Goal: Check status: Check status

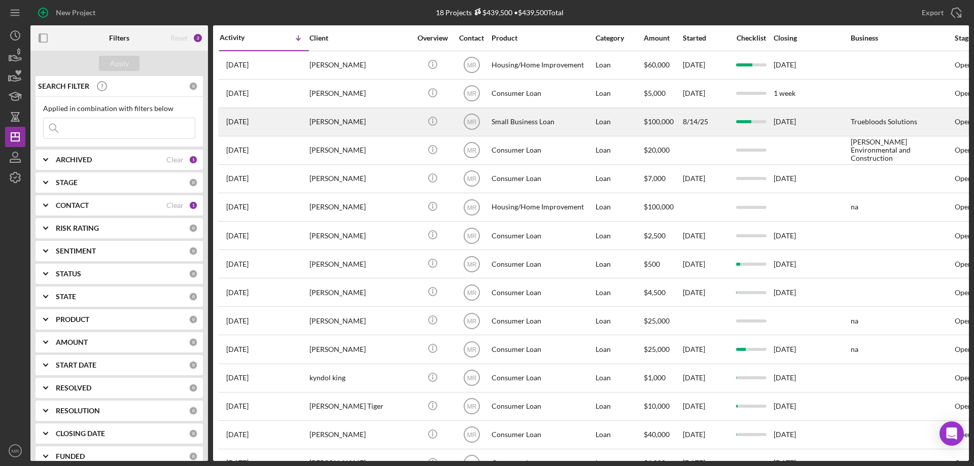
click at [287, 120] on div "[DATE] [PERSON_NAME]" at bounding box center [264, 122] width 89 height 27
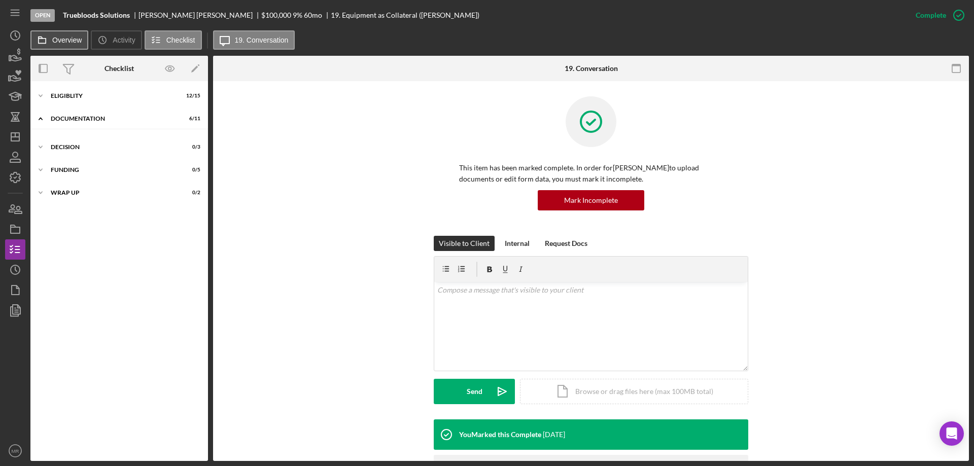
click at [63, 43] on label "Overview" at bounding box center [66, 40] width 29 height 8
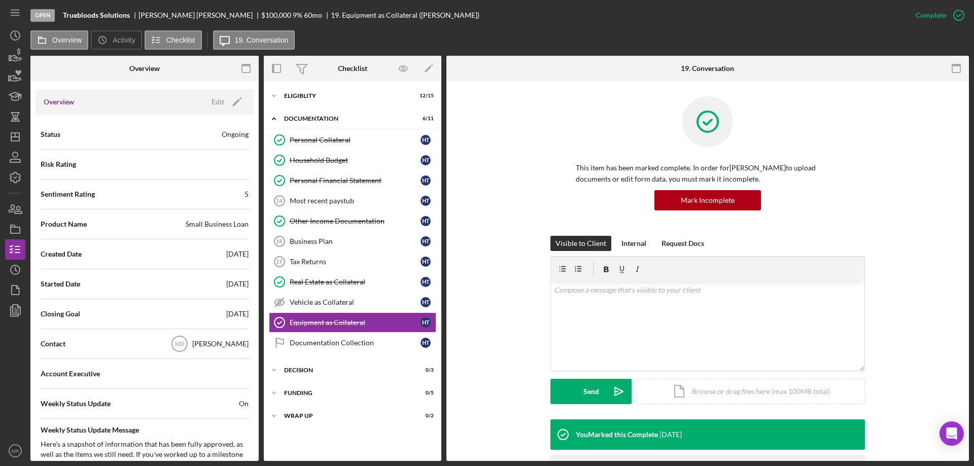
scroll to position [101, 0]
click at [224, 98] on icon "Icon/Edit" at bounding box center [236, 100] width 25 height 25
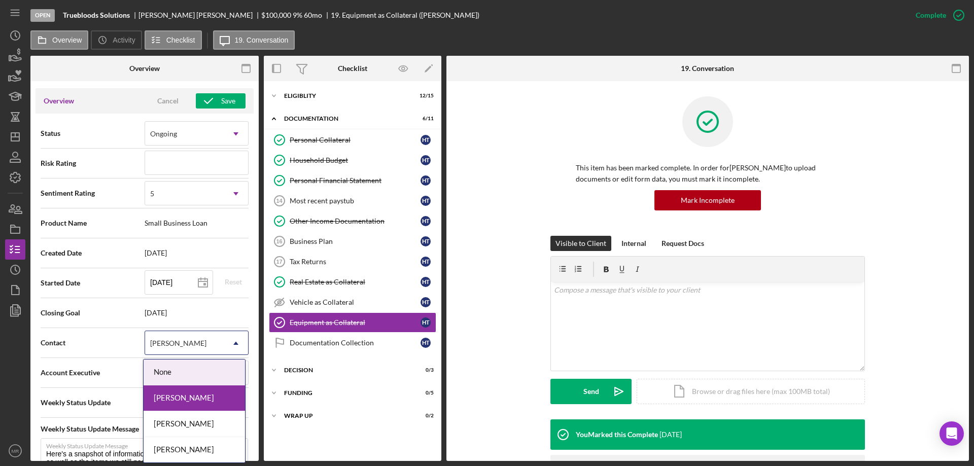
click at [234, 344] on icon "Icon/Dropdown Arrow" at bounding box center [236, 343] width 24 height 24
click at [207, 451] on div "[PERSON_NAME]" at bounding box center [194, 450] width 101 height 26
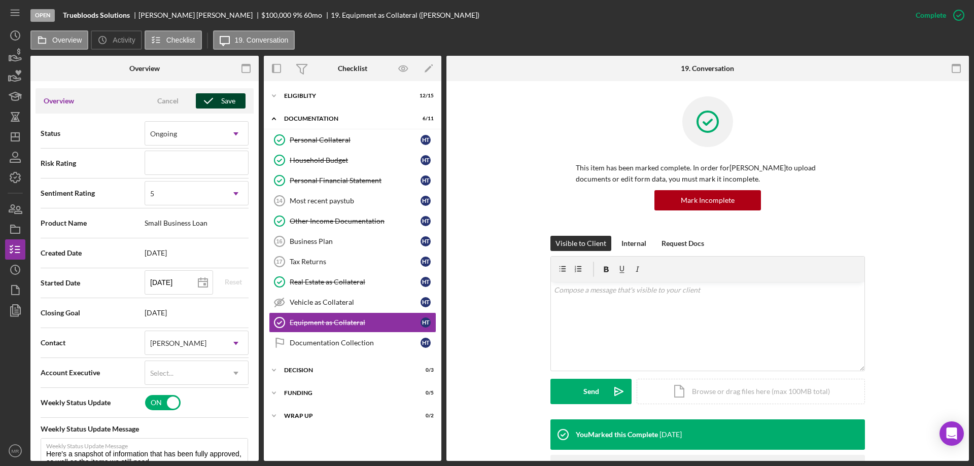
click at [221, 101] on div "Save" at bounding box center [228, 100] width 14 height 15
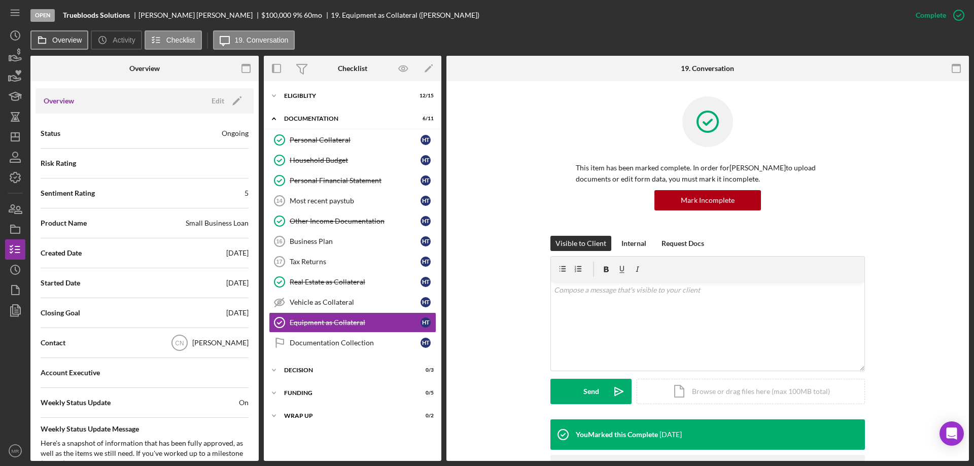
click at [60, 31] on button "Overview" at bounding box center [59, 39] width 58 height 19
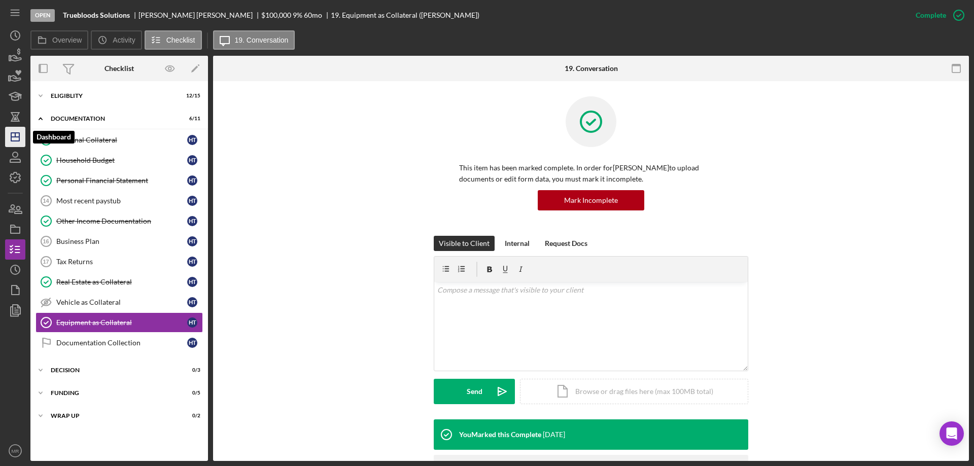
click at [11, 139] on polygon "button" at bounding box center [15, 137] width 8 height 8
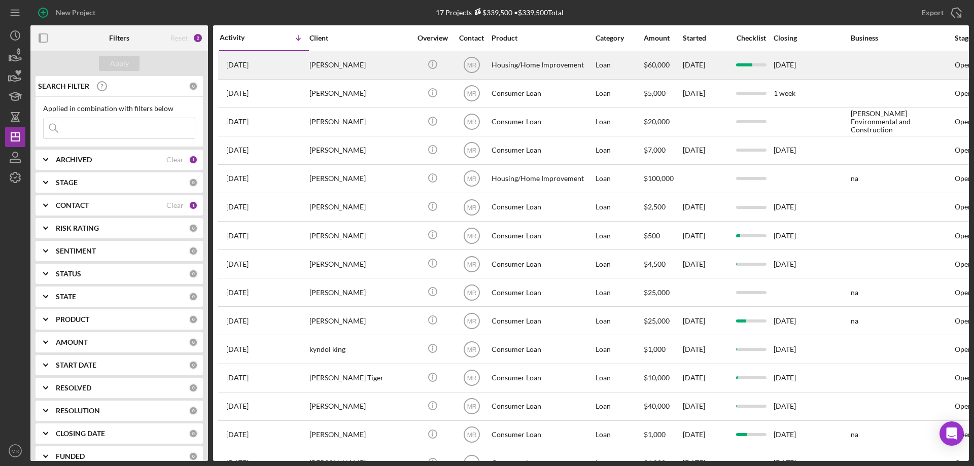
click at [386, 60] on div "[PERSON_NAME]" at bounding box center [360, 65] width 101 height 27
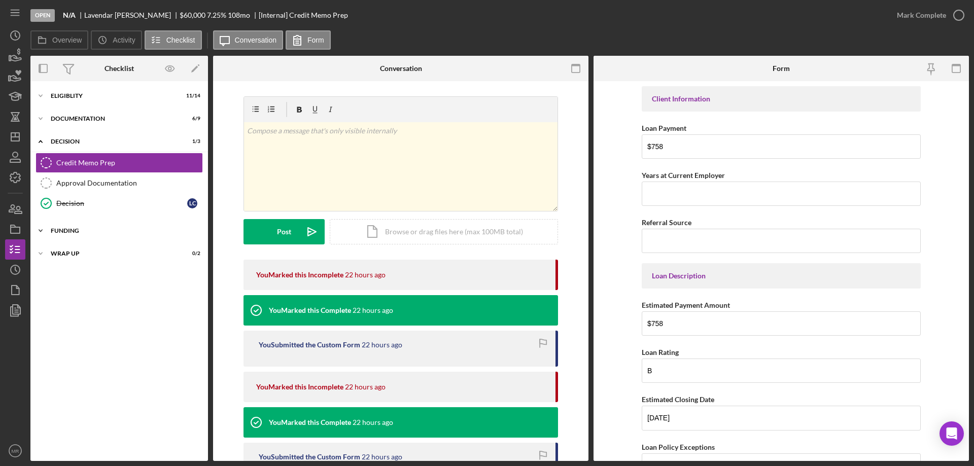
click at [68, 227] on div "Icon/Expander Funding 0 / 5" at bounding box center [119, 231] width 178 height 20
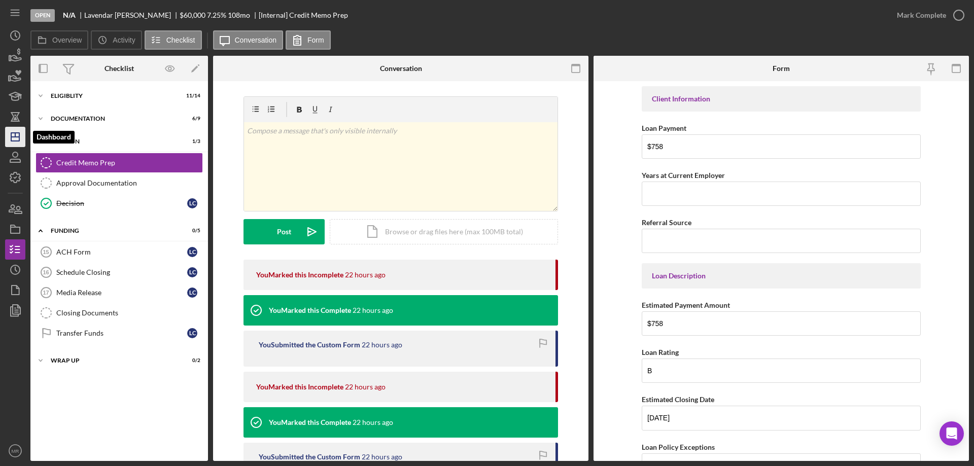
click at [16, 133] on polygon "button" at bounding box center [15, 137] width 8 height 8
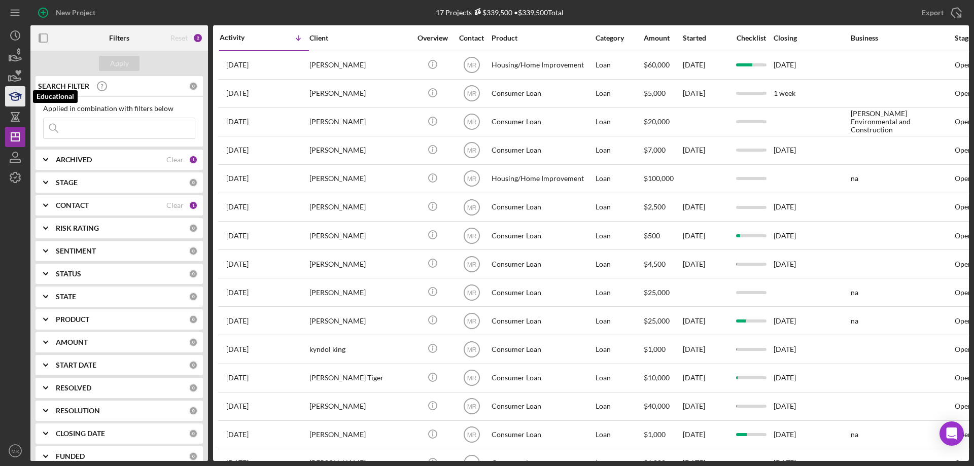
click at [15, 99] on icon "button" at bounding box center [15, 96] width 25 height 25
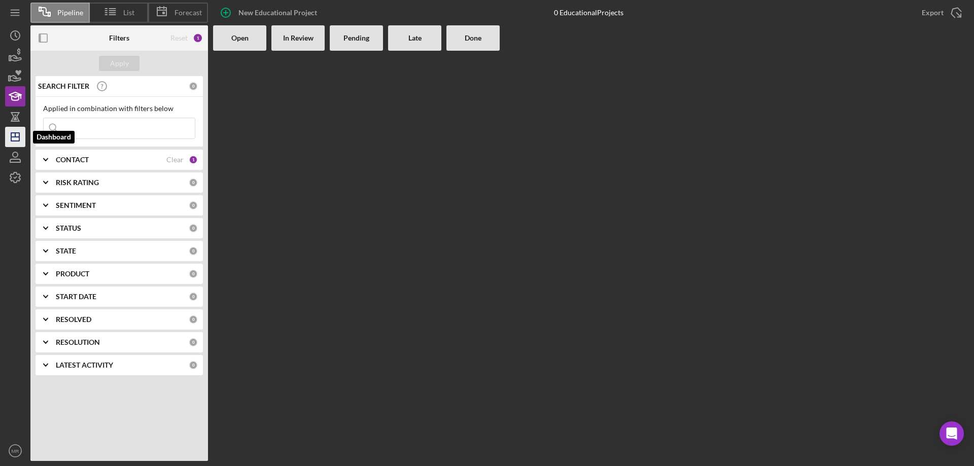
click at [13, 129] on icon "Icon/Dashboard" at bounding box center [15, 136] width 25 height 25
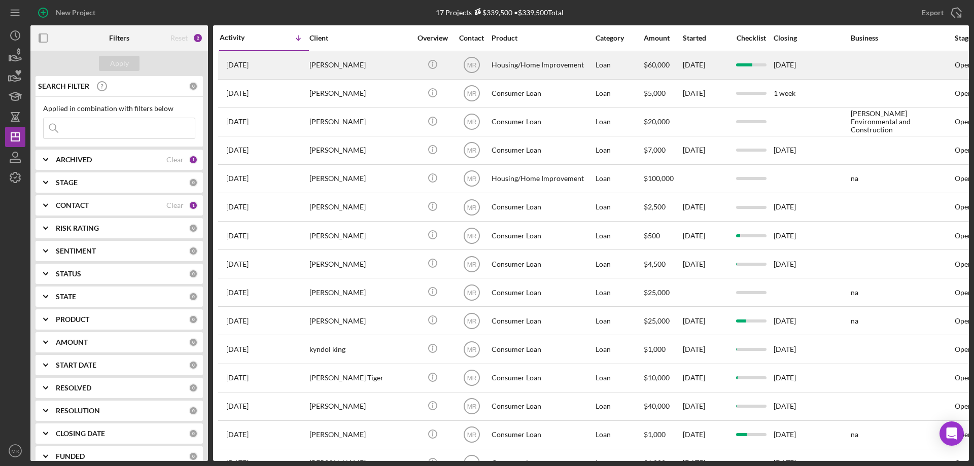
click at [384, 69] on div "[PERSON_NAME]" at bounding box center [360, 65] width 101 height 27
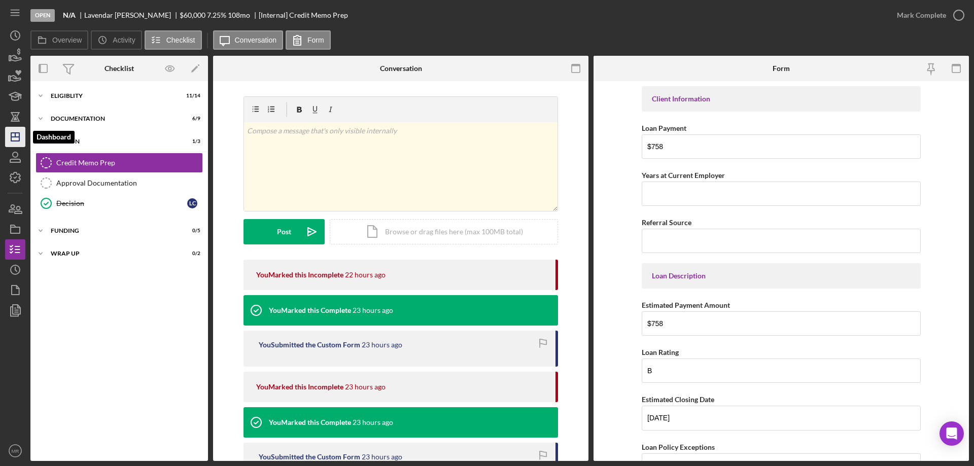
click at [9, 135] on icon "Icon/Dashboard" at bounding box center [15, 136] width 25 height 25
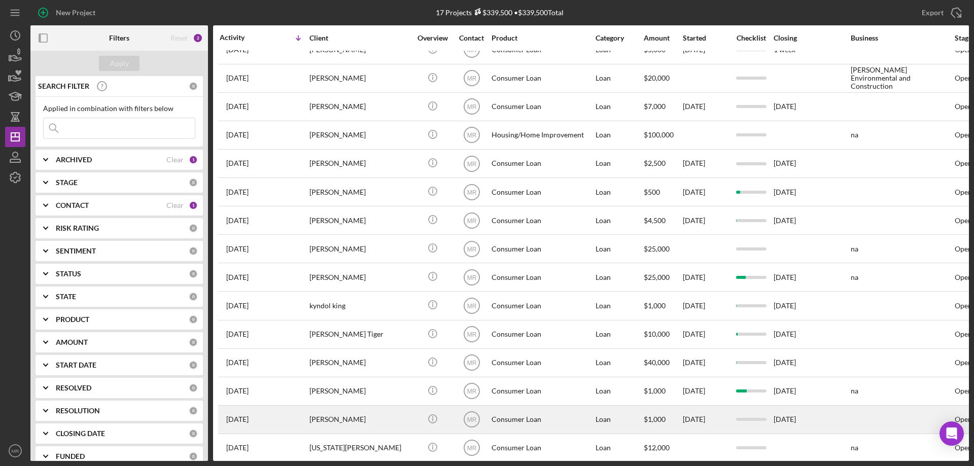
scroll to position [86, 0]
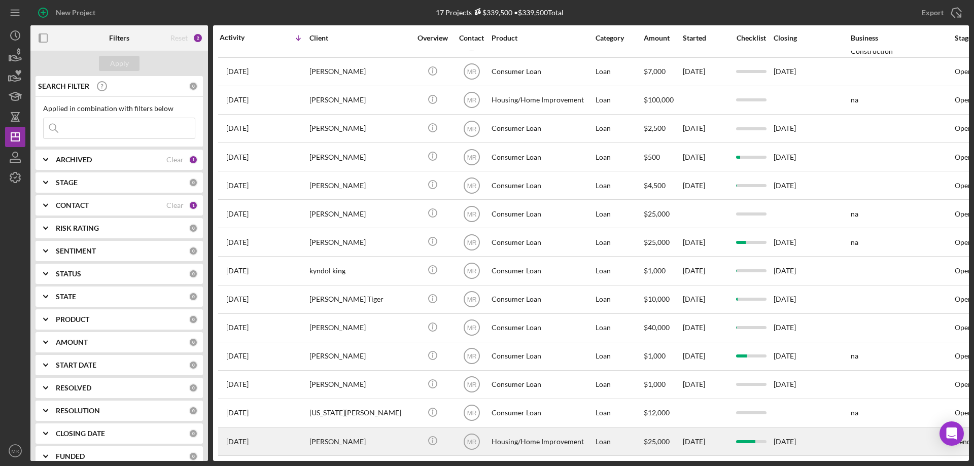
click at [342, 436] on div "[PERSON_NAME]" at bounding box center [360, 441] width 101 height 27
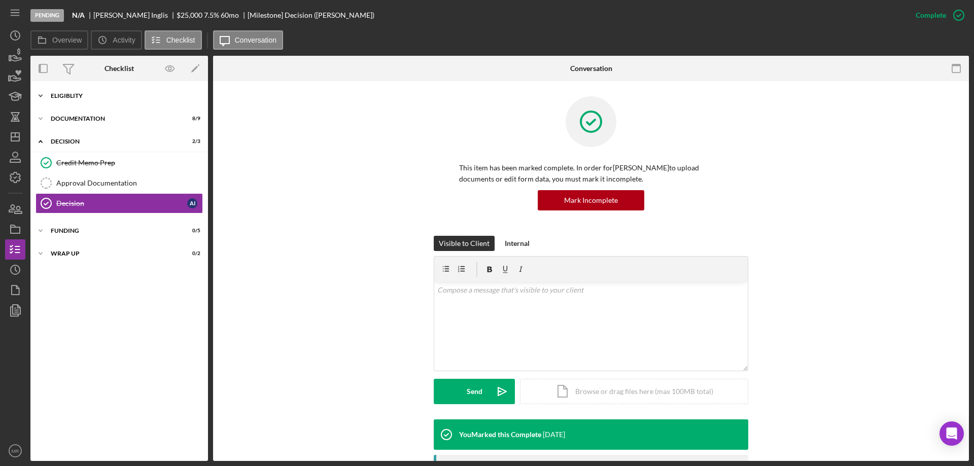
click at [86, 92] on div "Icon/Expander Eligiblity 11 / 14" at bounding box center [119, 96] width 178 height 20
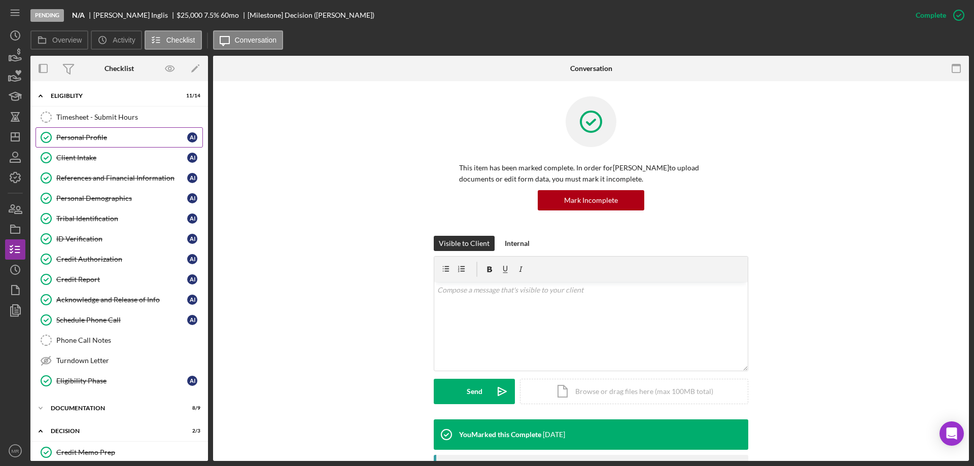
click at [89, 135] on div "Personal Profile" at bounding box center [121, 137] width 131 height 8
